Goal: Task Accomplishment & Management: Use online tool/utility

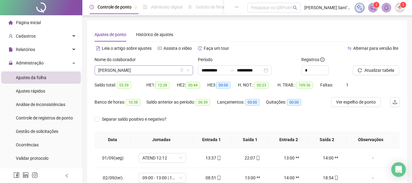
click at [155, 69] on span "[PERSON_NAME]" at bounding box center [143, 70] width 91 height 9
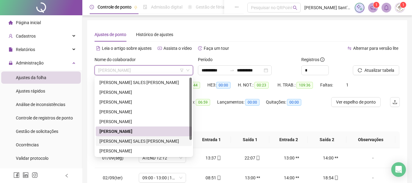
click at [124, 139] on div "[PERSON_NAME] SALES [PERSON_NAME]" at bounding box center [143, 140] width 89 height 7
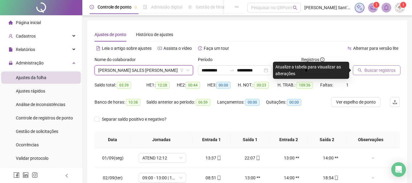
click at [375, 71] on span "Buscar registros" at bounding box center [379, 70] width 31 height 7
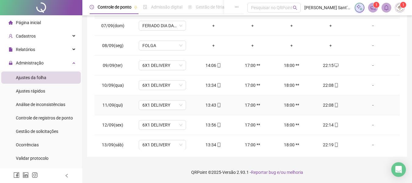
scroll to position [207, 0]
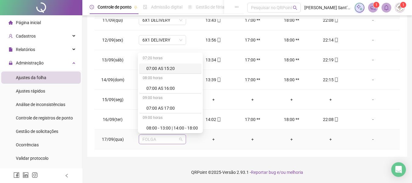
click at [162, 141] on span "FOLGA" at bounding box center [162, 138] width 40 height 9
type input "*"
click at [153, 87] on div "6X1 DELIVERY" at bounding box center [163, 88] width 34 height 7
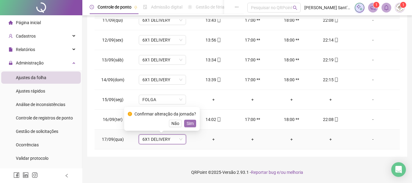
click at [189, 124] on span "Sim" at bounding box center [190, 123] width 7 height 7
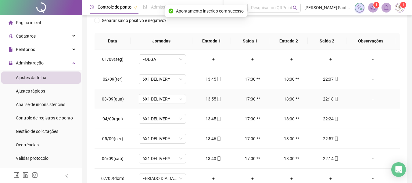
scroll to position [7, 0]
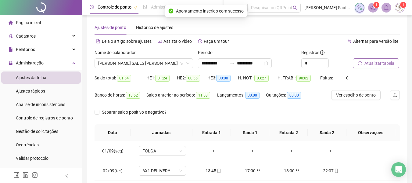
click at [373, 65] on span "Atualizar tabela" at bounding box center [379, 63] width 30 height 7
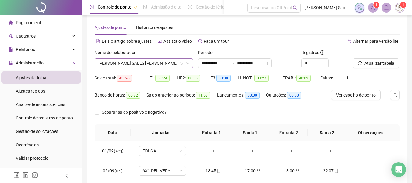
click at [112, 63] on span "[PERSON_NAME] SALES [PERSON_NAME]" at bounding box center [143, 63] width 91 height 9
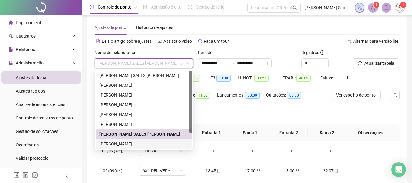
click at [105, 144] on div "[PERSON_NAME]" at bounding box center [143, 143] width 89 height 7
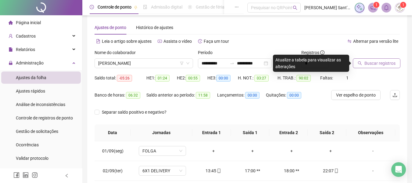
click at [358, 66] on button "Buscar registros" at bounding box center [377, 63] width 48 height 10
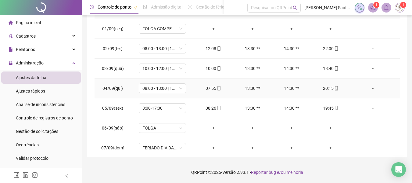
scroll to position [0, 0]
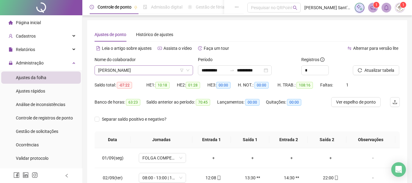
click at [165, 69] on span "[PERSON_NAME]" at bounding box center [143, 70] width 91 height 9
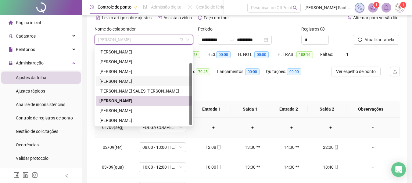
scroll to position [61, 0]
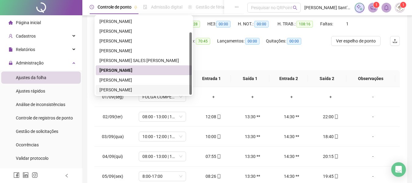
click at [125, 90] on div "[PERSON_NAME]" at bounding box center [143, 89] width 89 height 7
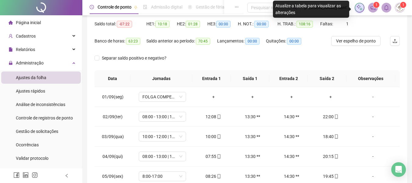
scroll to position [0, 0]
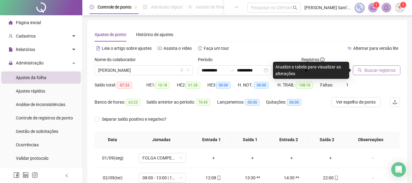
click at [368, 69] on span "Buscar registros" at bounding box center [379, 70] width 31 height 7
